Goal: Task Accomplishment & Management: Manage account settings

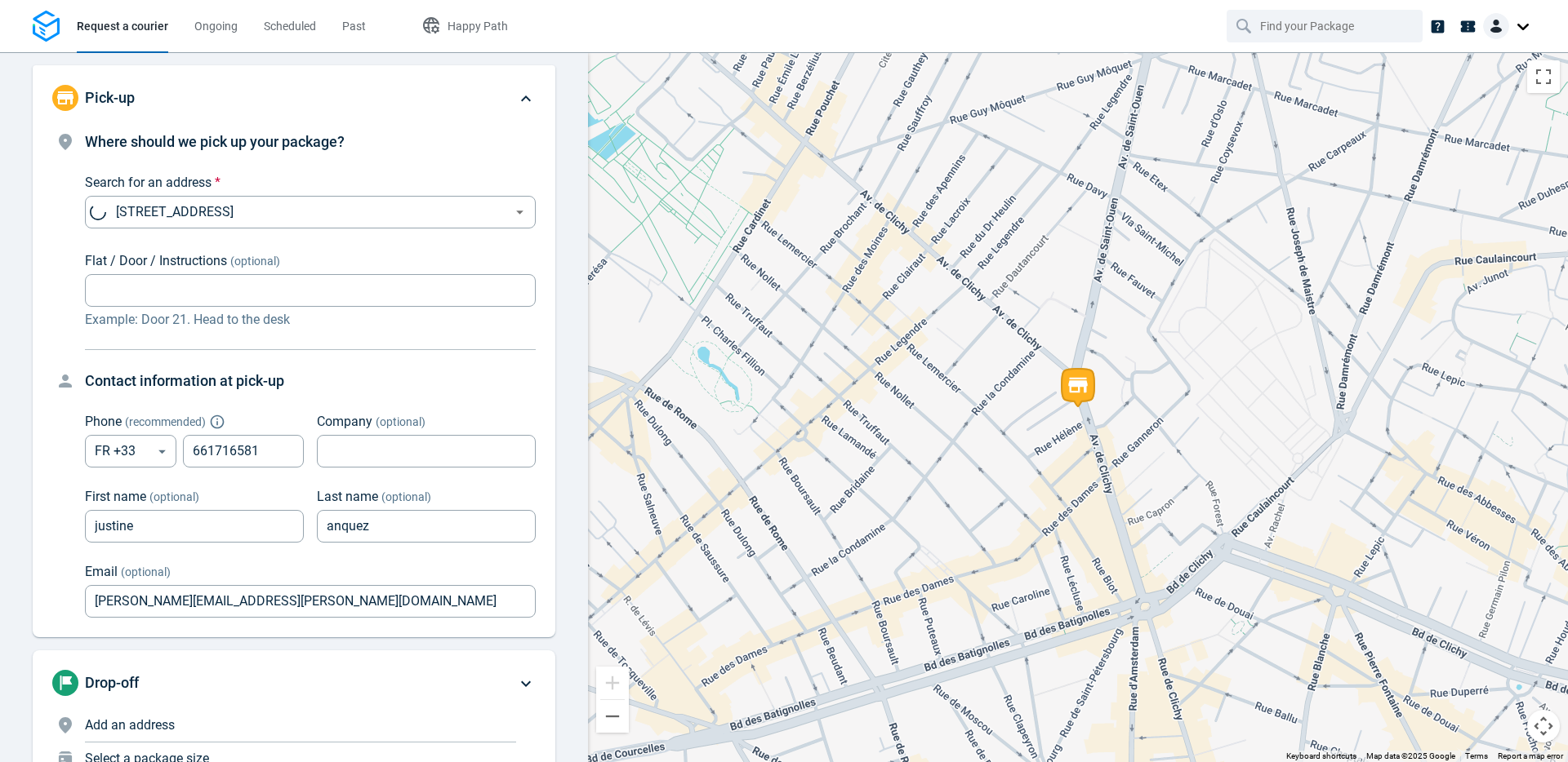
scroll to position [75, 0]
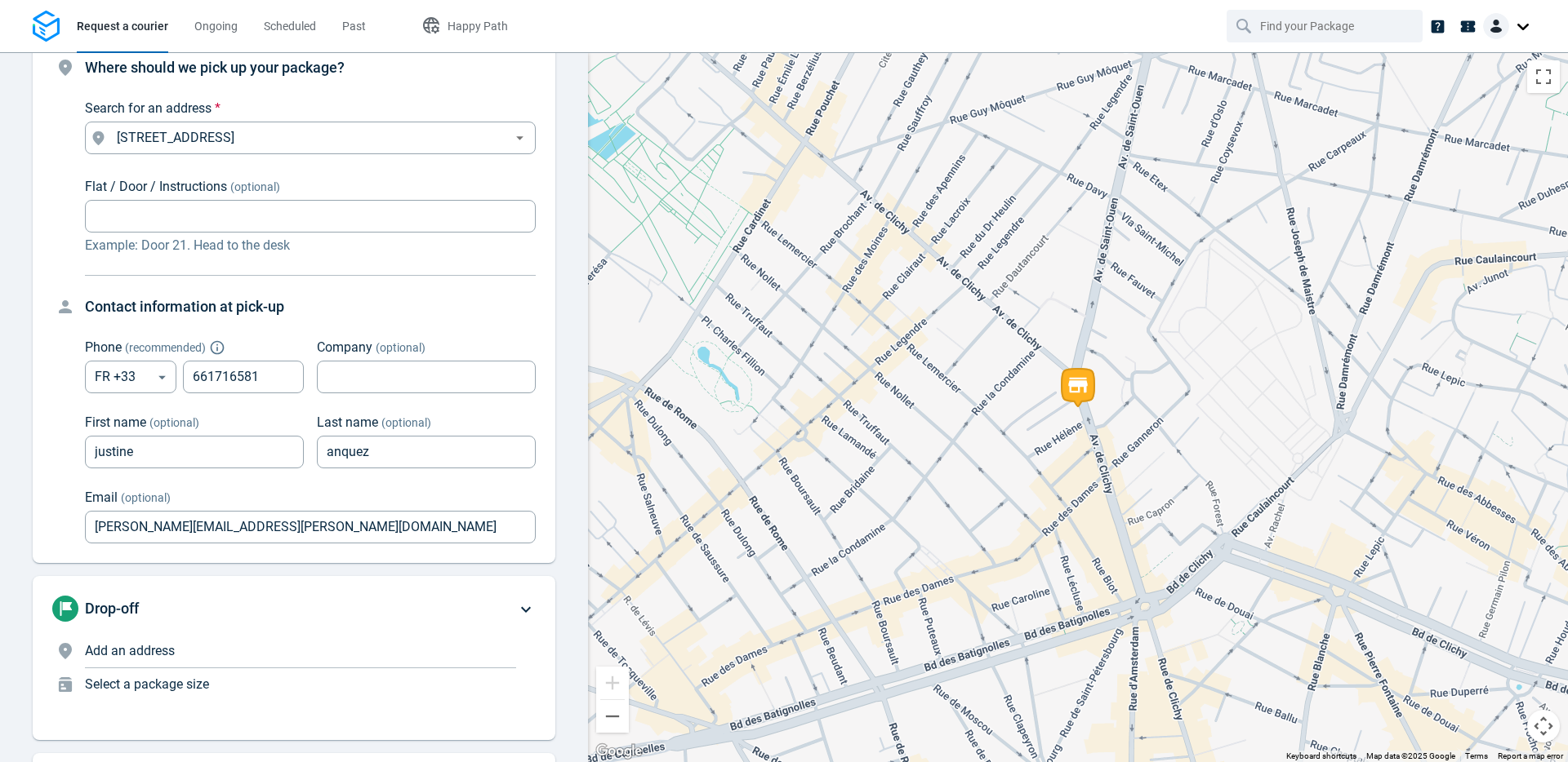
click at [140, 631] on div "Drop-off Add an address Select a package size" at bounding box center [283, 658] width 463 height 125
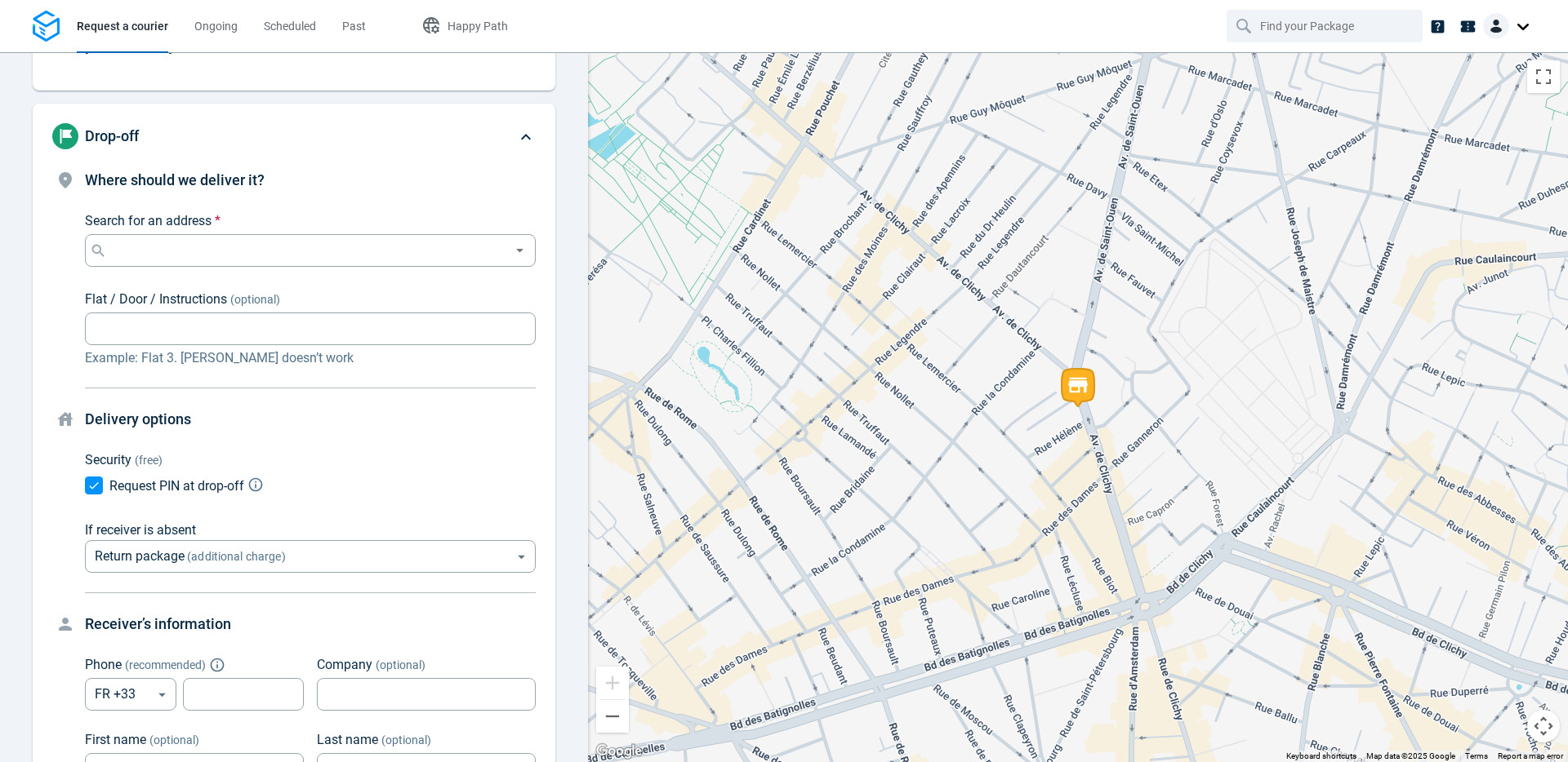
scroll to position [177, 0]
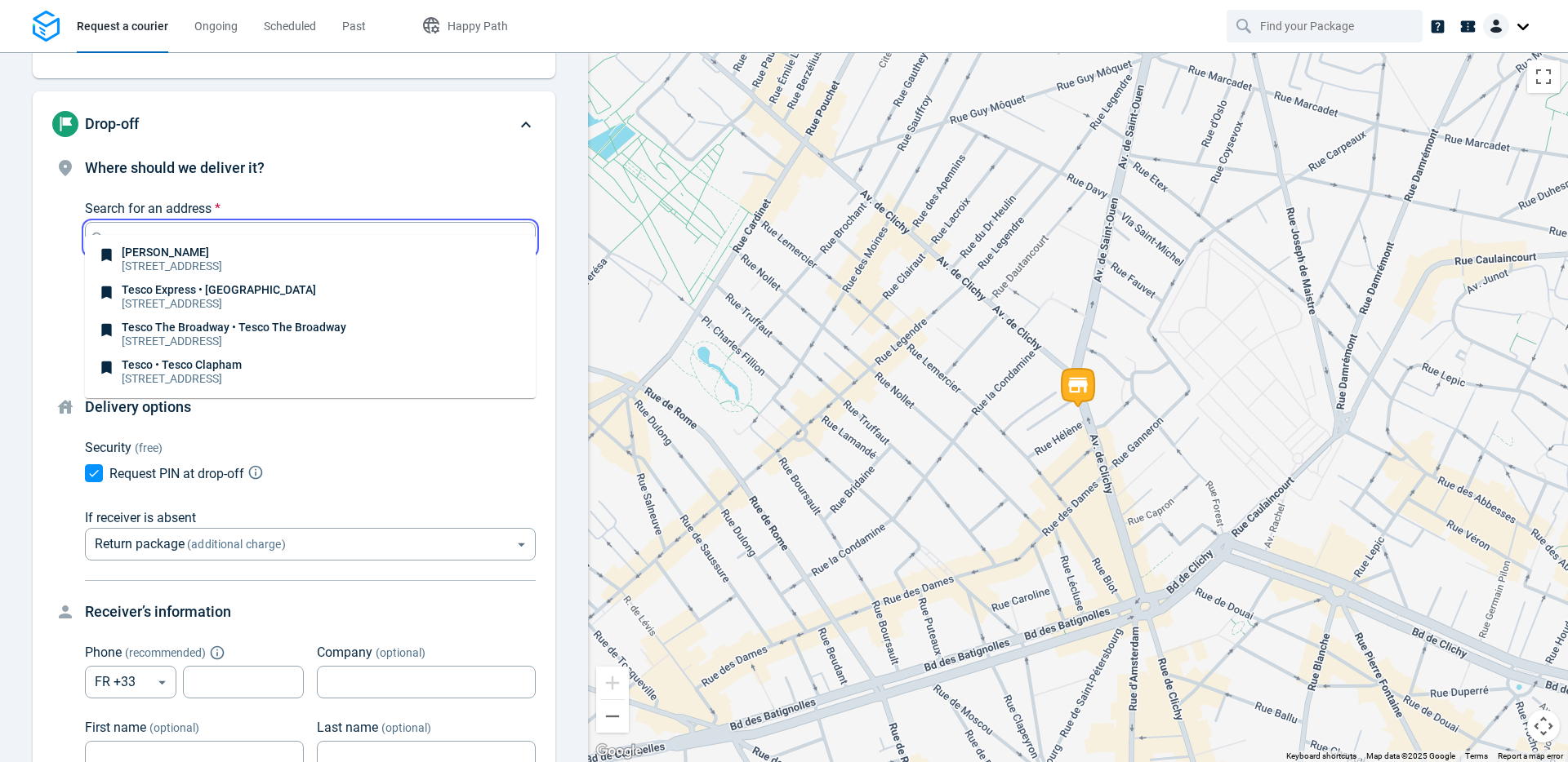
click at [199, 227] on input "Search for an address *" at bounding box center [307, 238] width 393 height 23
click at [174, 300] on p "75018 [GEOGRAPHIC_DATA]" at bounding box center [216, 303] width 190 height 17
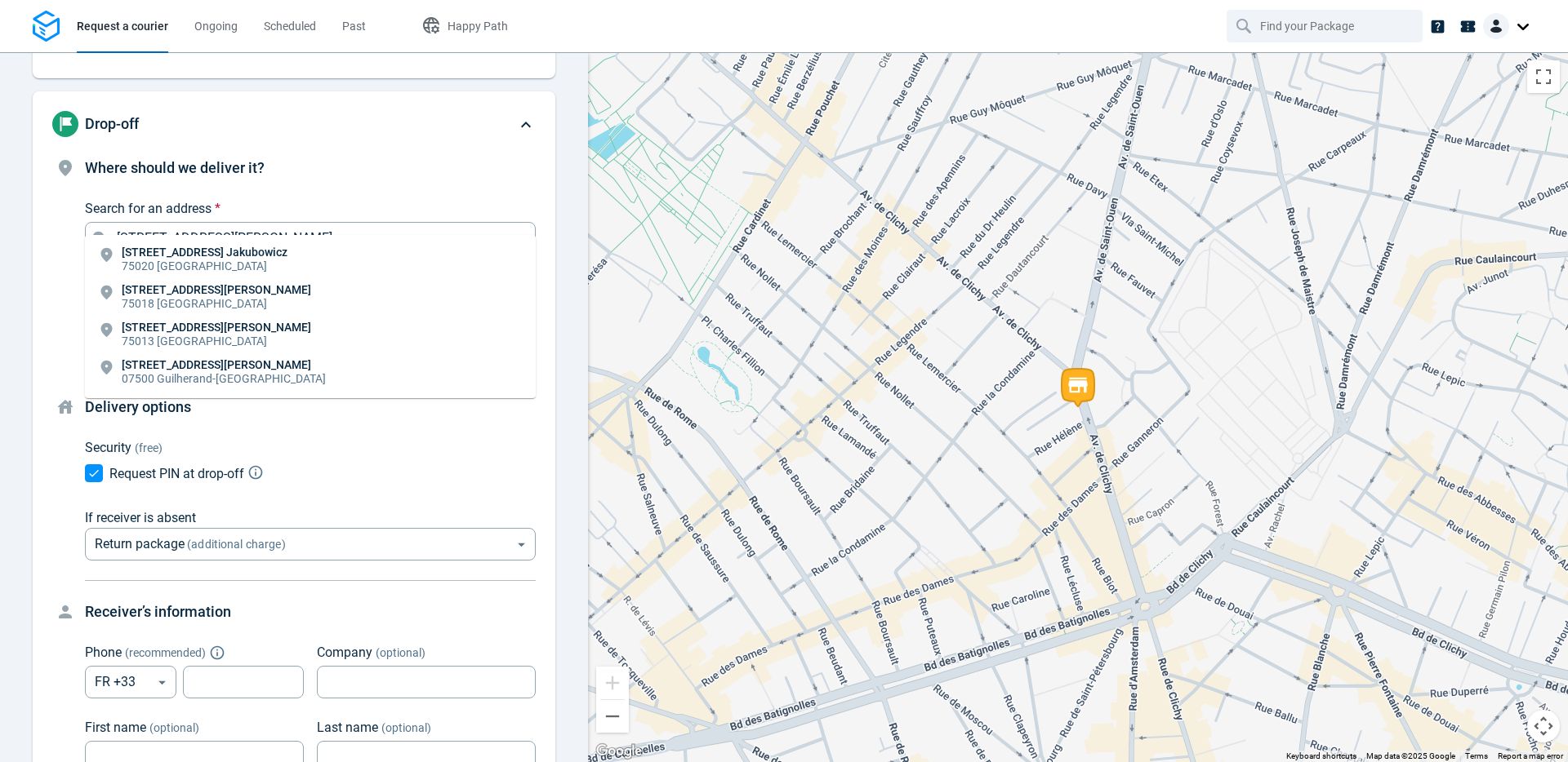
type input "[STREET_ADDRESS][PERSON_NAME]"
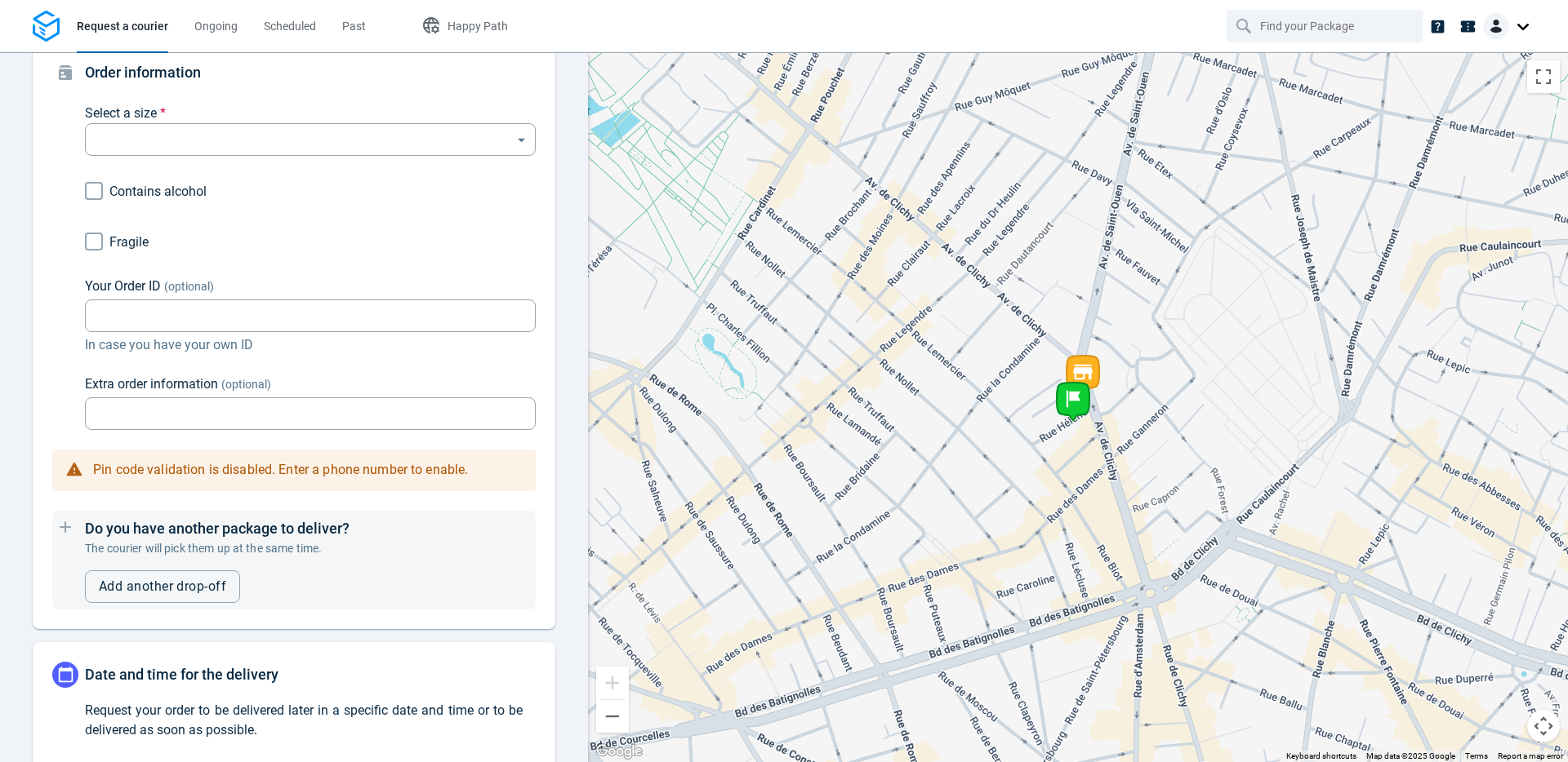
scroll to position [1047, 0]
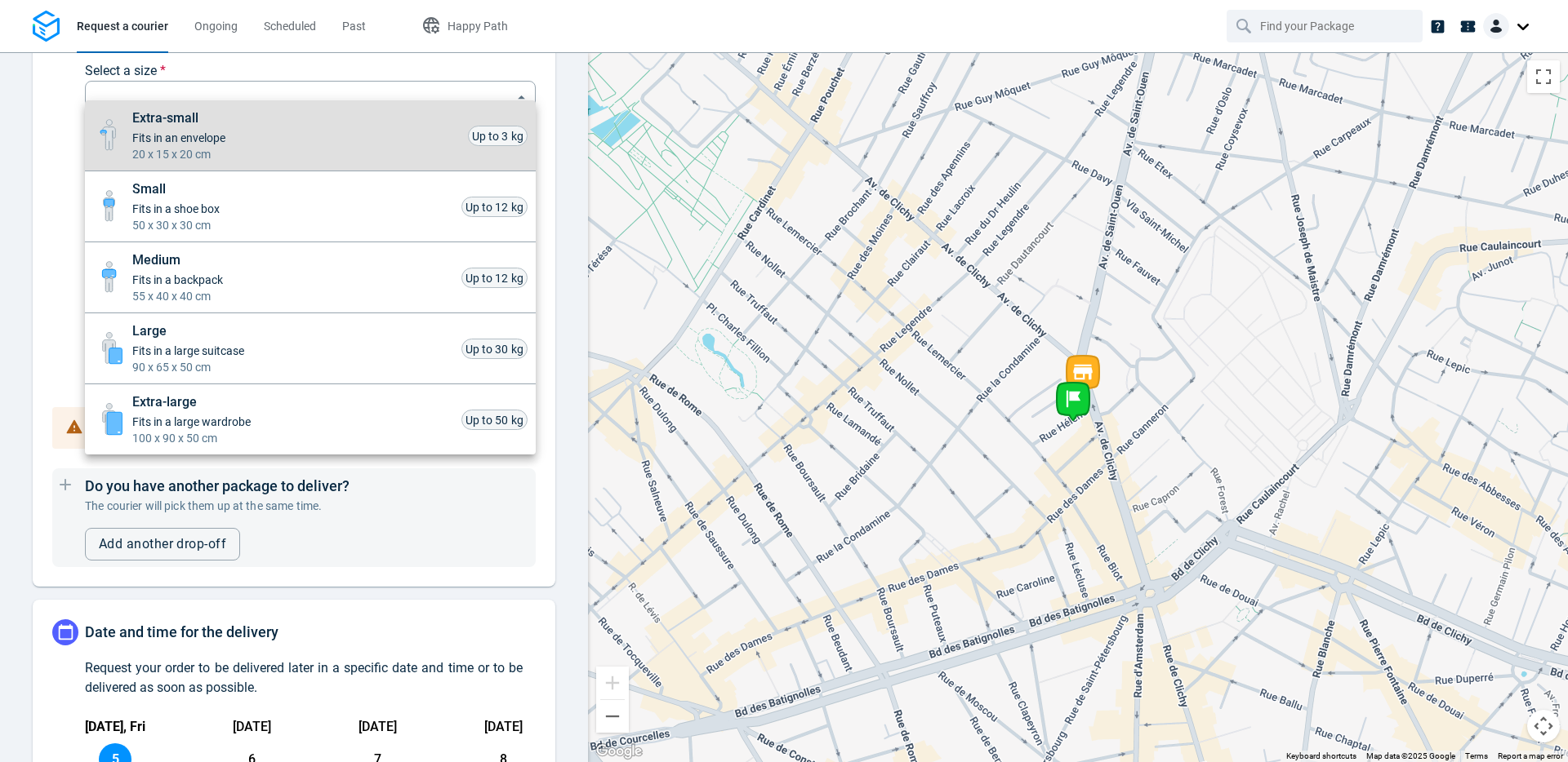
click at [193, 83] on body "Request a courier Ongoing Scheduled Past Happy Path Pick-up [STREET_ADDRESS] [P…" at bounding box center [784, 381] width 1568 height 762
click at [153, 127] on span "Extra-small" at bounding box center [178, 118] width 93 height 20
type input "xsmall"
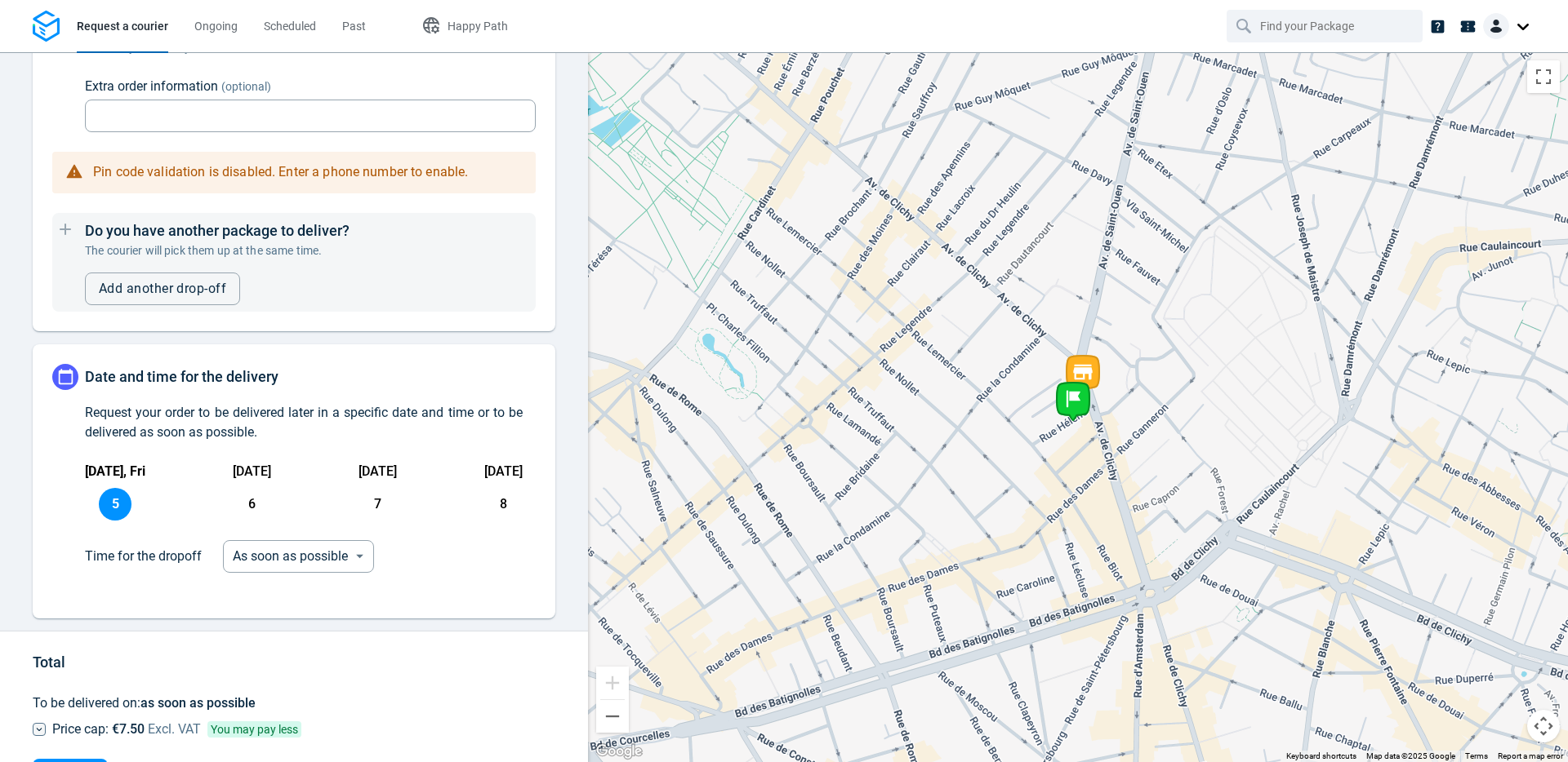
scroll to position [1345, 0]
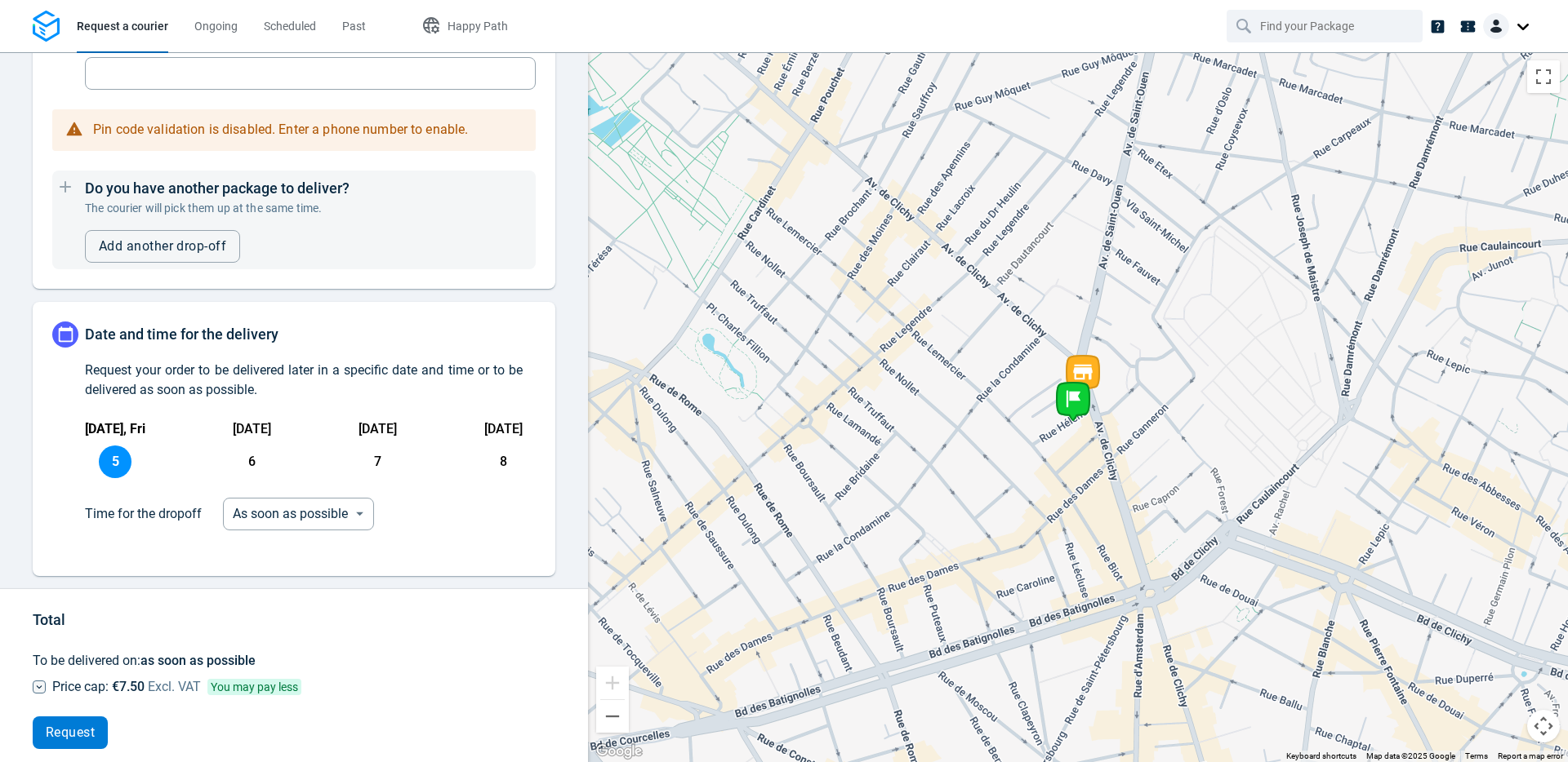
click at [63, 727] on span "Request" at bounding box center [70, 733] width 49 height 13
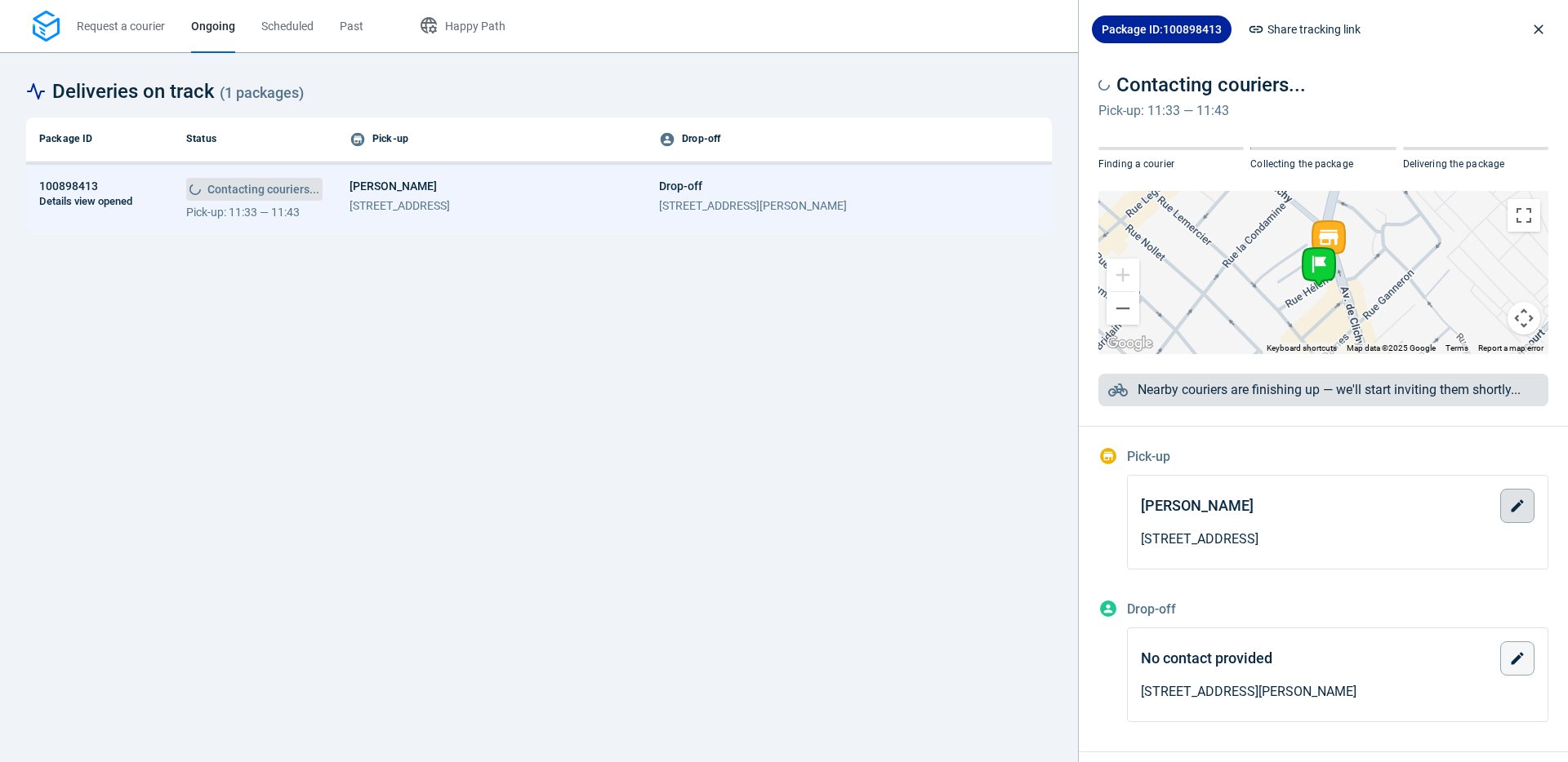
click at [1521, 506] on icon "button" at bounding box center [1517, 505] width 17 height 17
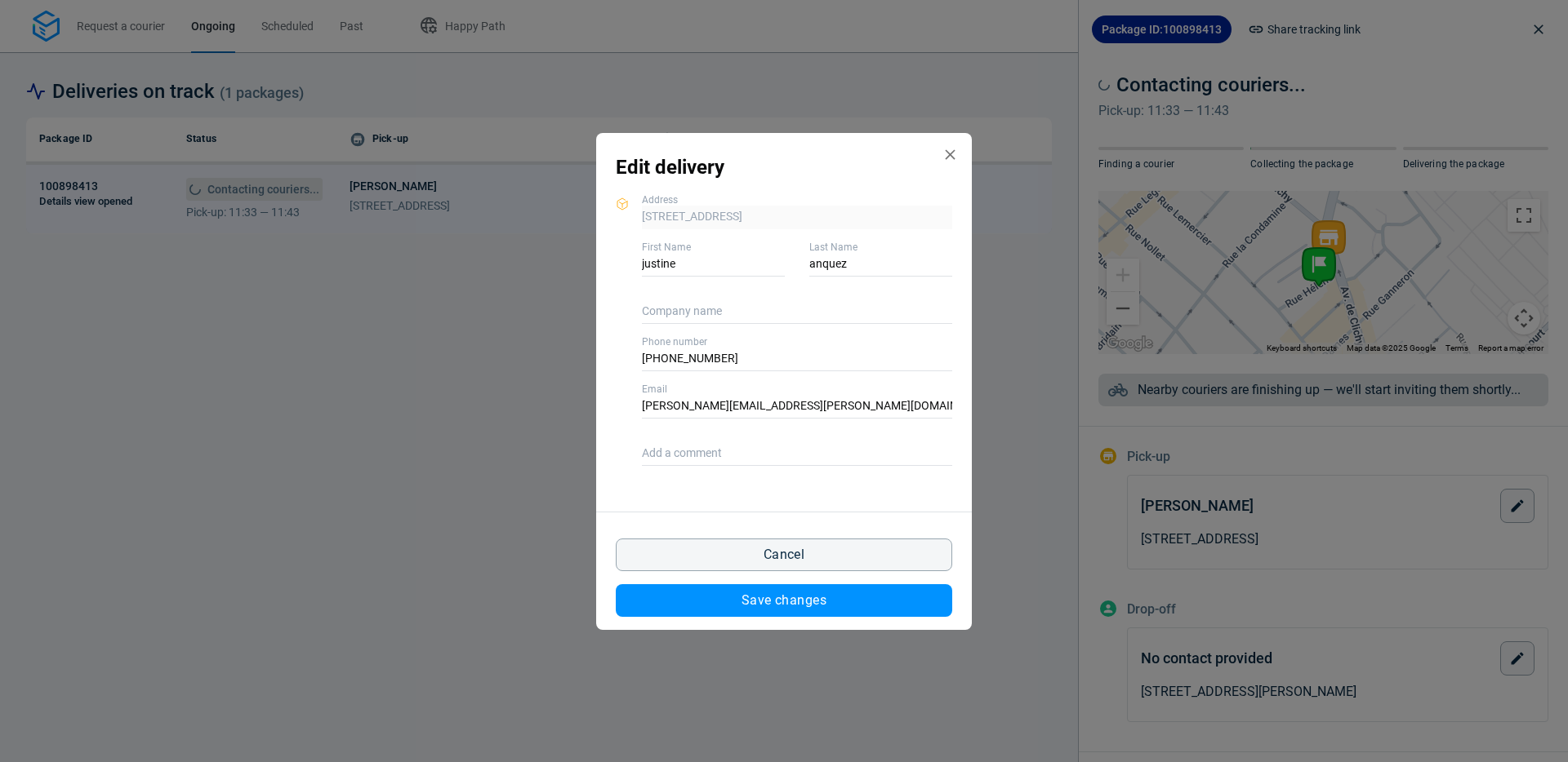
click at [776, 555] on span "Cancel" at bounding box center [784, 555] width 41 height 13
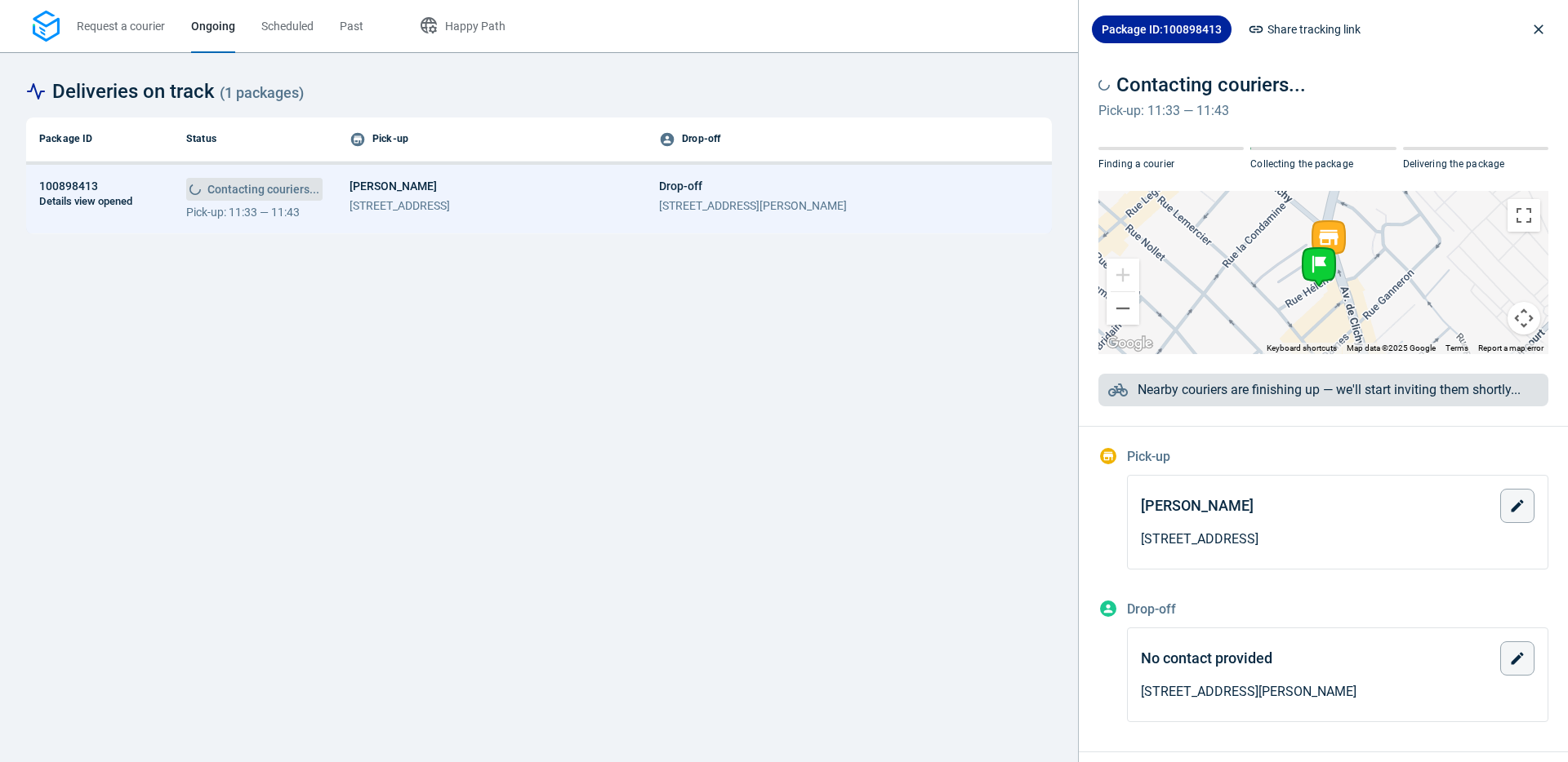
scroll to position [88, 0]
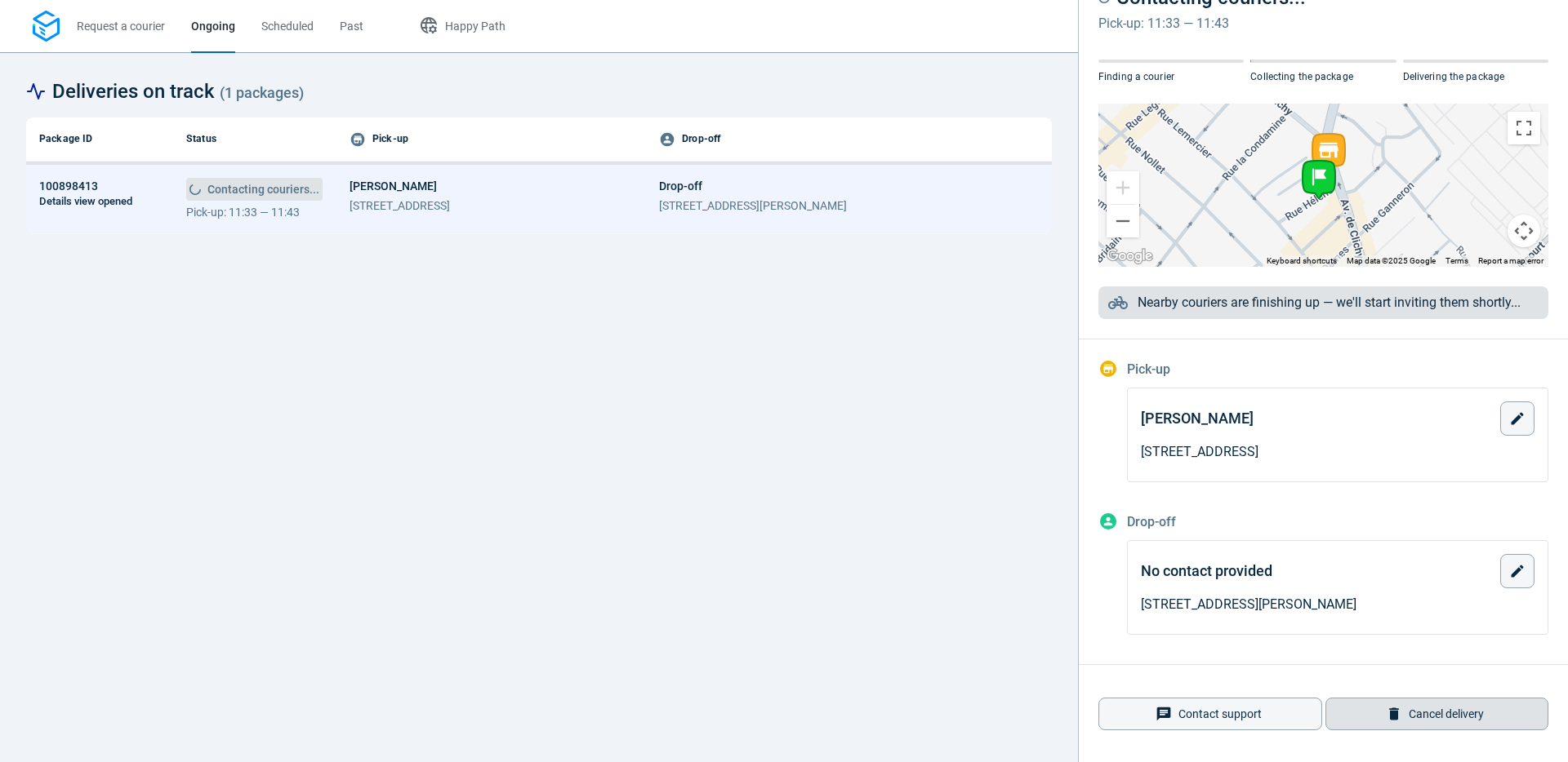
click at [1471, 729] on button "Cancel delivery" at bounding box center [1436, 714] width 223 height 32
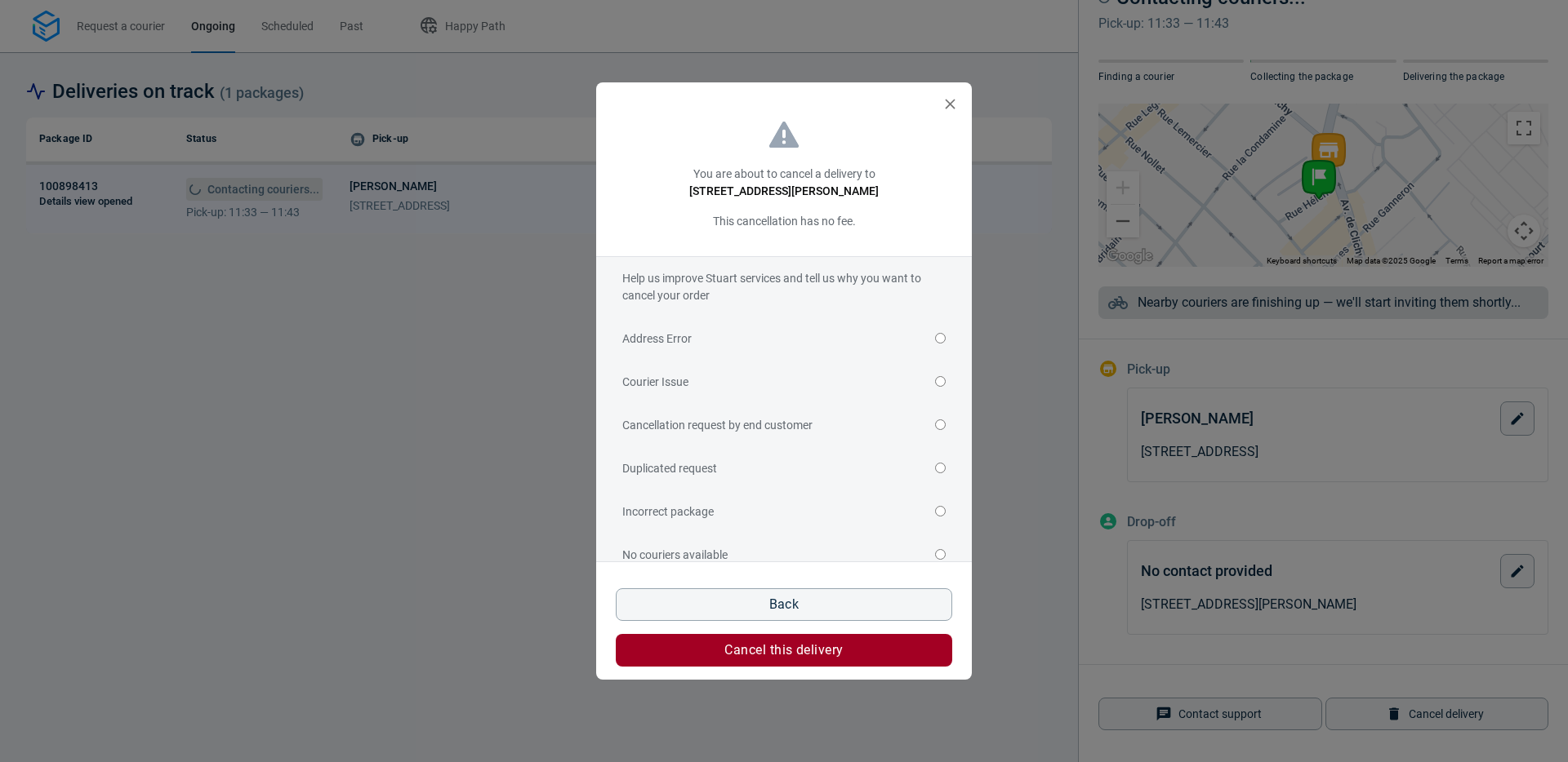
click at [848, 300] on p "Help us improve Stuart services and tell us why you want to cancel your order" at bounding box center [783, 287] width 324 height 34
click at [840, 328] on label "Address Error" at bounding box center [783, 339] width 324 height 43
click at [935, 333] on input "Address Error" at bounding box center [939, 338] width 11 height 11
radio input "true"
click at [816, 644] on span "Cancel this delivery" at bounding box center [783, 650] width 118 height 13
